Goal: Transaction & Acquisition: Purchase product/service

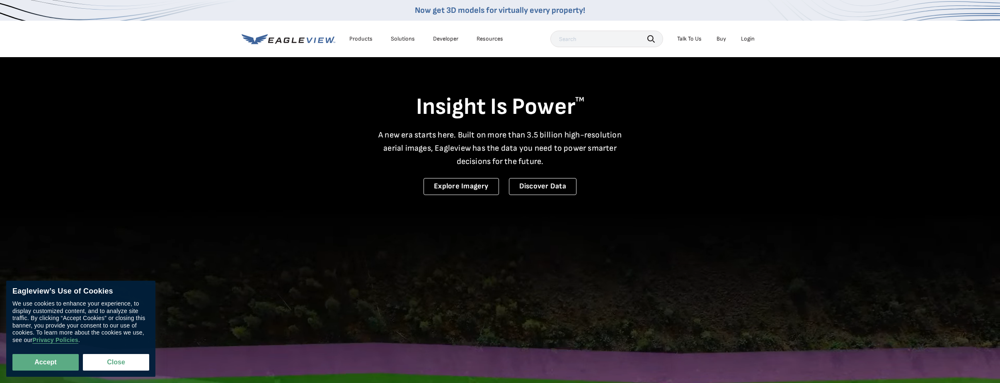
click at [746, 40] on div "Login" at bounding box center [748, 38] width 14 height 7
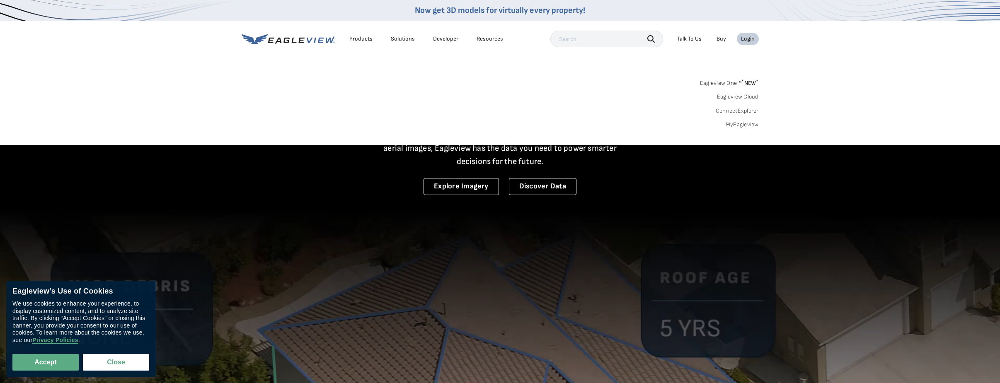
click at [757, 124] on link "MyEagleview" at bounding box center [742, 124] width 33 height 7
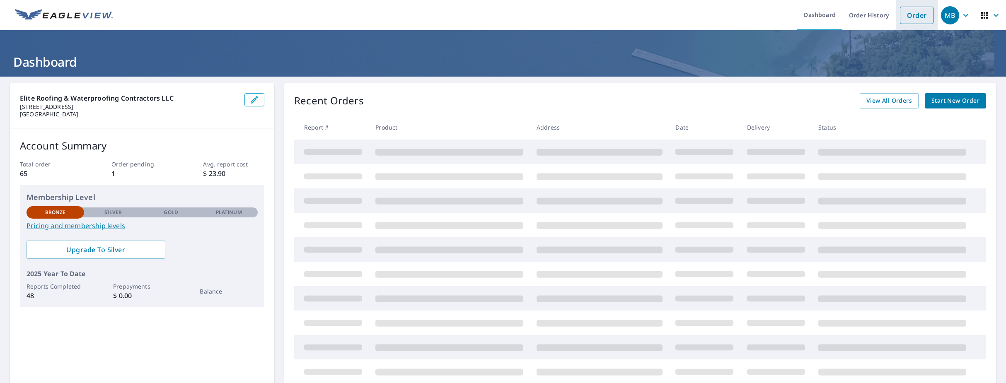
click at [906, 22] on link "Order" at bounding box center [917, 15] width 34 height 17
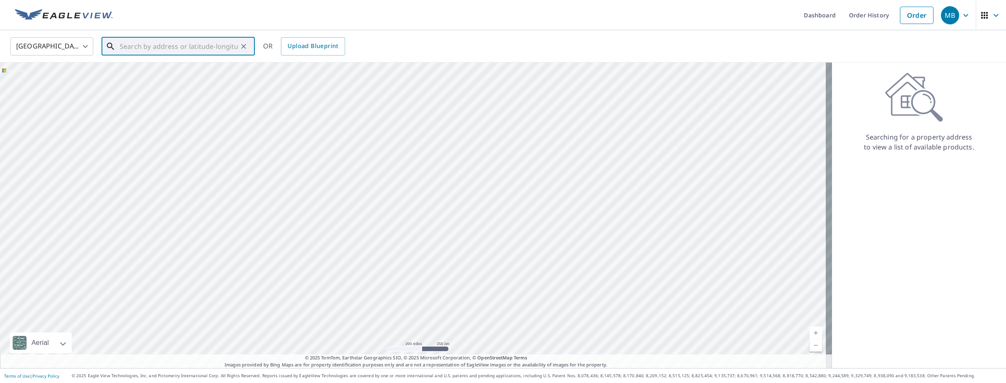
click at [169, 53] on input "text" at bounding box center [179, 46] width 118 height 23
click at [154, 82] on p "Hialeah, FL 33015" at bounding box center [183, 79] width 130 height 8
type input "8061 Nw 197th St Hialeah, FL 33015"
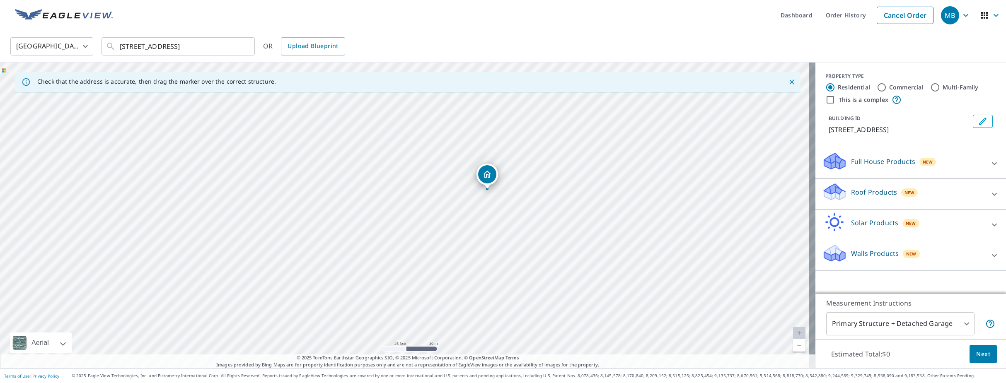
drag, startPoint x: 390, startPoint y: 203, endPoint x: 540, endPoint y: 203, distance: 150.4
click at [540, 203] on div "8061 NW 197th St Hialeah, FL 33015" at bounding box center [408, 216] width 816 height 306
drag, startPoint x: 485, startPoint y: 175, endPoint x: 483, endPoint y: 180, distance: 5.6
click at [966, 193] on div "Roof Products New" at bounding box center [903, 194] width 162 height 24
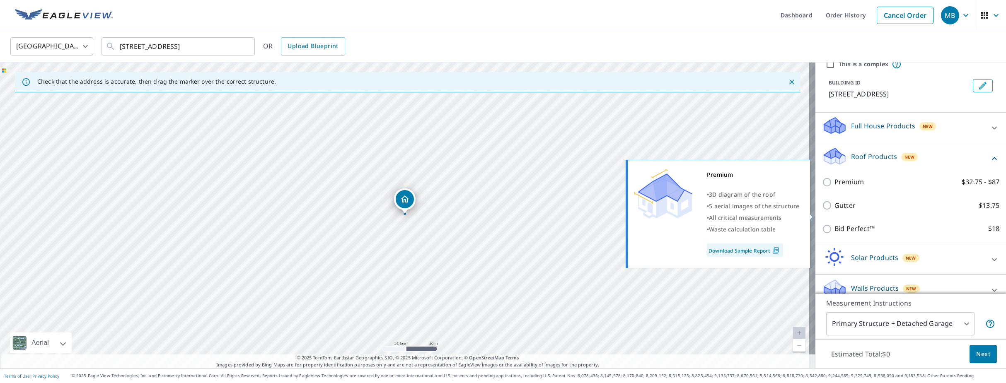
scroll to position [41, 0]
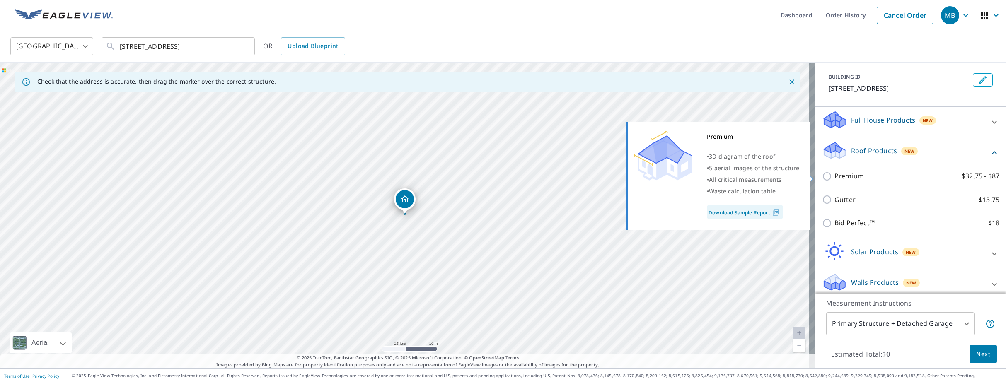
click at [822, 177] on input "Premium $32.75 - $87" at bounding box center [828, 177] width 12 height 10
checkbox input "true"
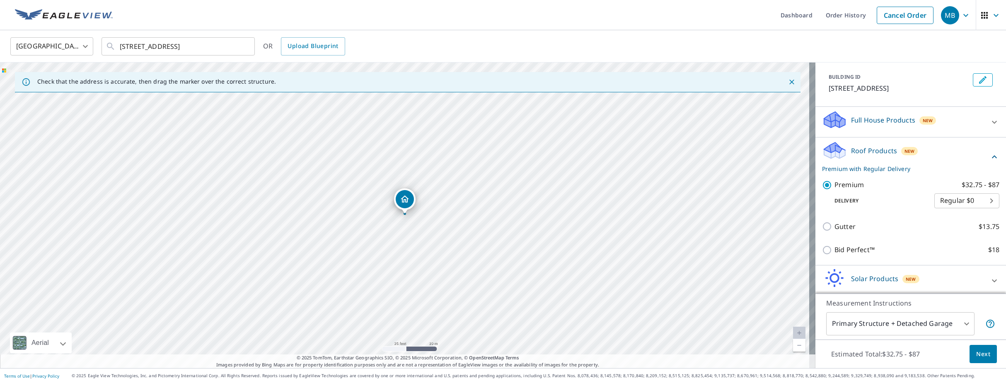
click at [965, 205] on body "MB MB Dashboard Order History Cancel Order MB United States US ​ 8061 Nw 197th …" at bounding box center [503, 191] width 1006 height 383
click at [940, 229] on li "3 Hour $42.25" at bounding box center [954, 230] width 65 height 15
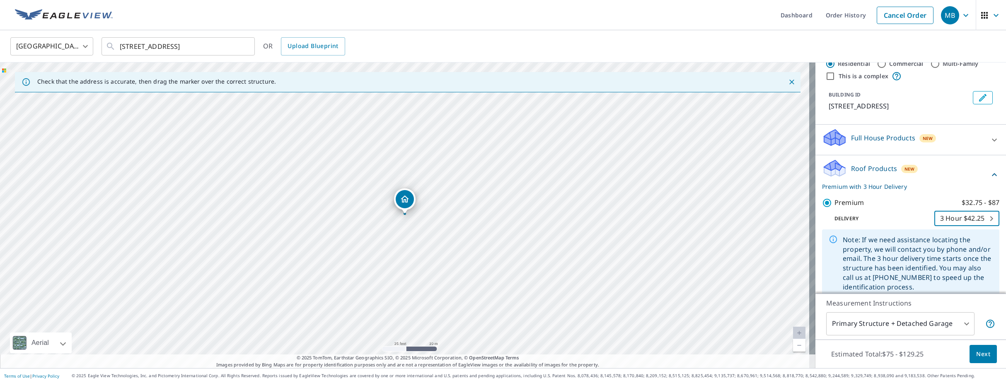
scroll to position [22, 0]
click at [957, 223] on body "MB MB Dashboard Order History Cancel Order MB United States US ​ 8061 Nw 197th …" at bounding box center [503, 191] width 1006 height 383
click at [950, 193] on li "Regular $0" at bounding box center [954, 190] width 65 height 15
type input "8"
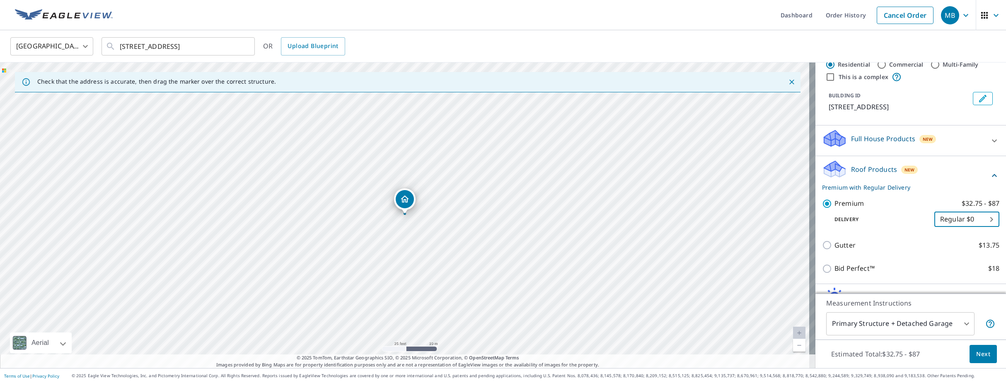
scroll to position [0, 0]
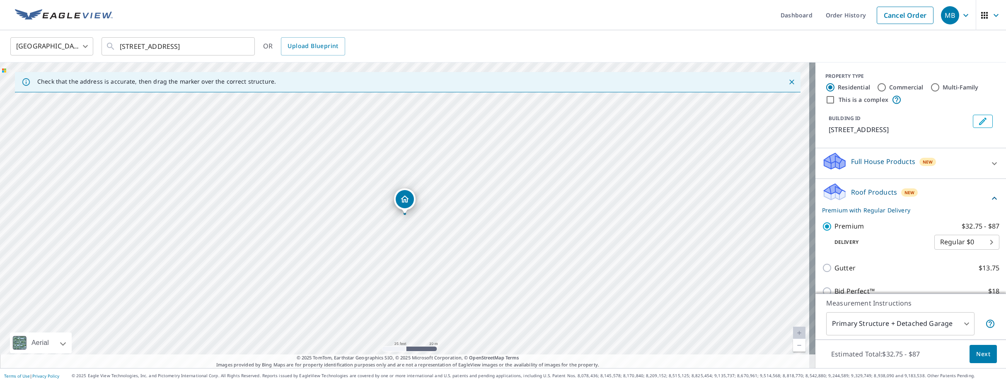
click at [883, 162] on p "Full House Products" at bounding box center [883, 162] width 64 height 10
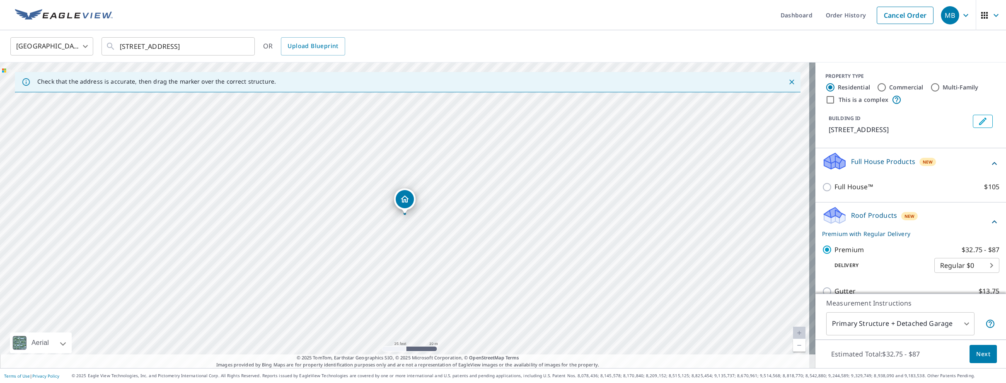
click at [883, 162] on p "Full House Products" at bounding box center [883, 162] width 64 height 10
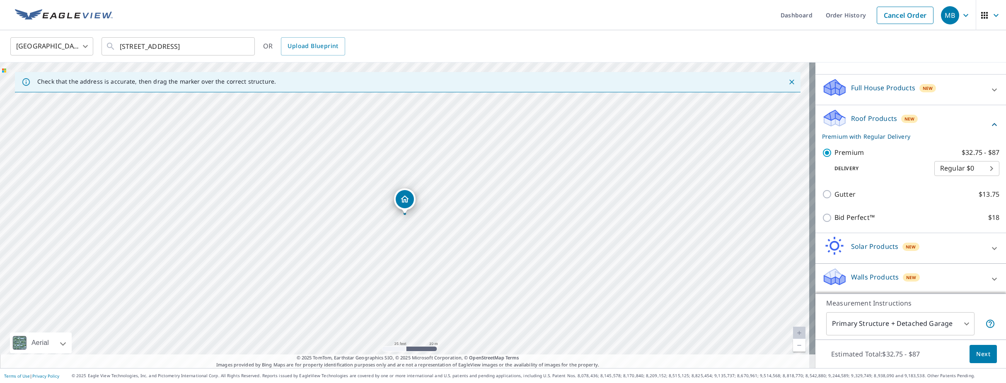
scroll to position [75, 0]
click at [860, 278] on p "Walls Products" at bounding box center [875, 276] width 48 height 10
click at [869, 275] on p "Walls Products" at bounding box center [875, 276] width 48 height 10
click at [976, 175] on body "MB MB Dashboard Order History Cancel Order MB United States US ​ 8061 Nw 197th …" at bounding box center [503, 191] width 1006 height 383
click at [879, 119] on div at bounding box center [503, 191] width 1006 height 383
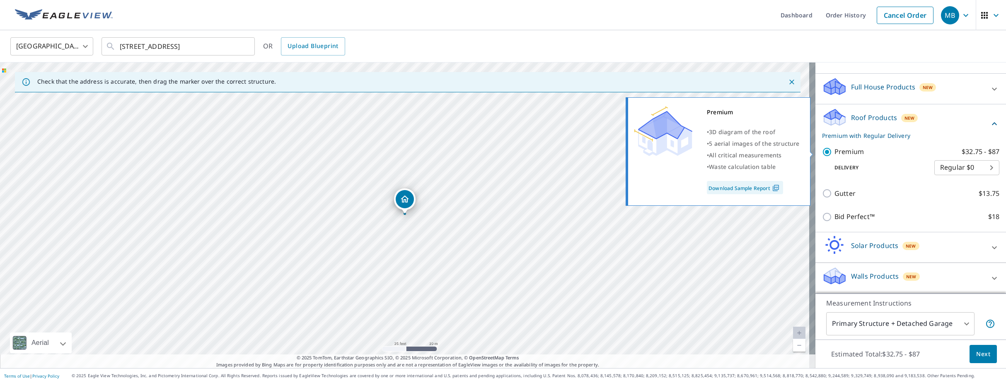
click at [748, 186] on link "Download Sample Report" at bounding box center [745, 187] width 76 height 13
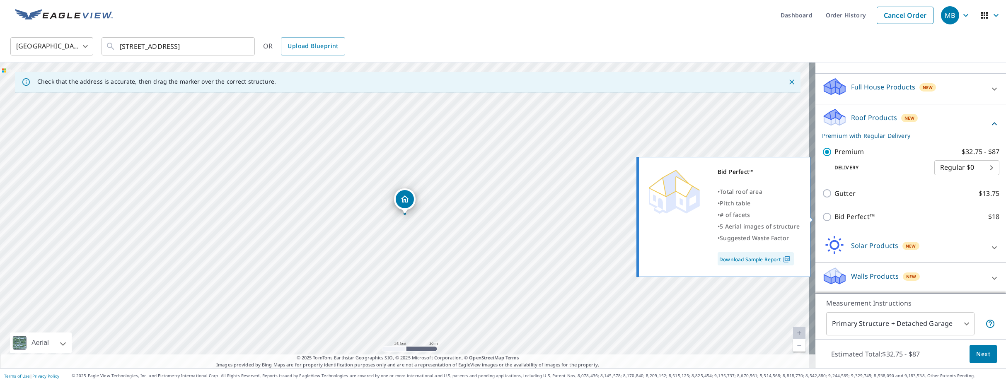
click at [764, 259] on link "Download Sample Report" at bounding box center [756, 258] width 76 height 13
click at [752, 257] on link "Download Sample Report" at bounding box center [756, 258] width 76 height 13
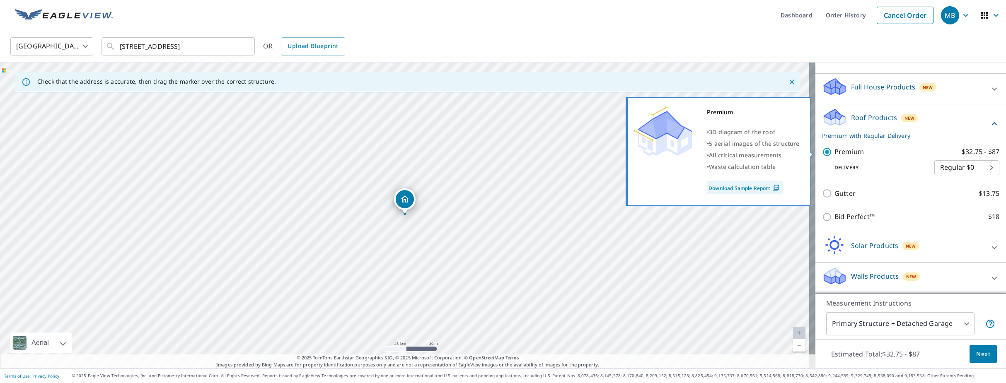
click at [734, 191] on link "Download Sample Report" at bounding box center [745, 187] width 76 height 13
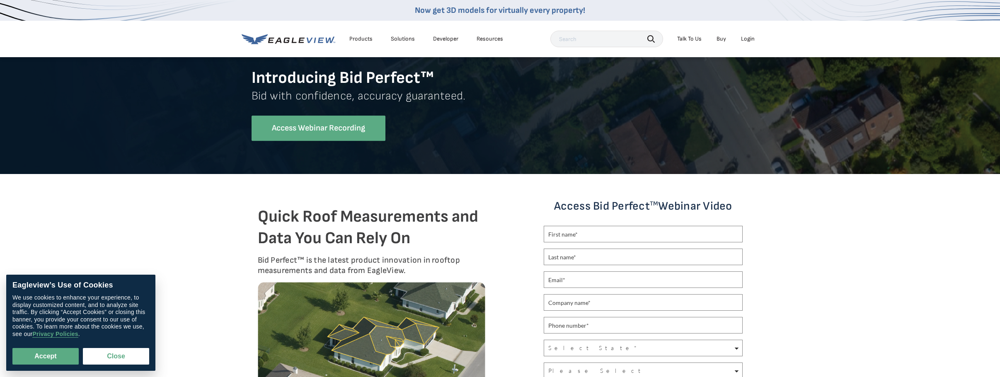
scroll to position [83, 0]
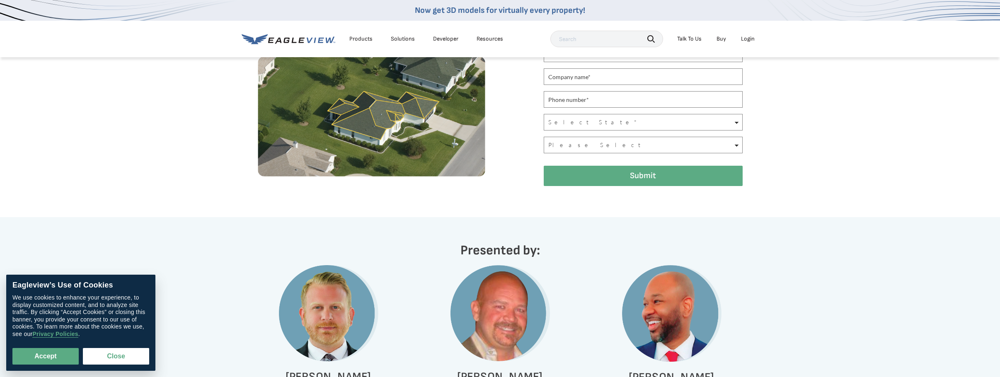
scroll to position [161, 0]
